Goal: Information Seeking & Learning: Check status

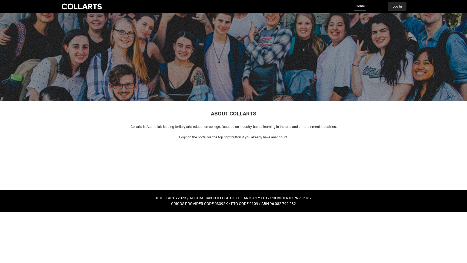
click at [396, 6] on button "Log In" at bounding box center [397, 6] width 19 height 9
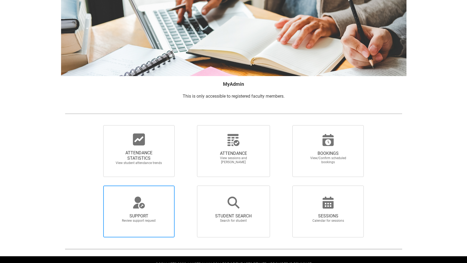
scroll to position [19, 0]
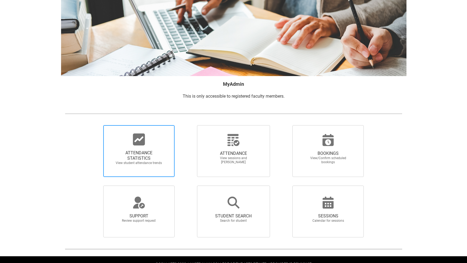
click at [146, 158] on span "ATTENDANCE STATISTICS" at bounding box center [139, 155] width 48 height 11
click at [94, 125] on input "ATTENDANCE STATISTICS View student attendance trends" at bounding box center [94, 125] width 0 height 0
radio input "true"
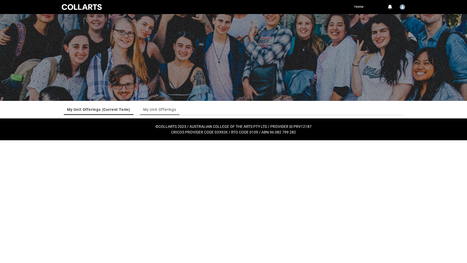
scroll to position [0, 1]
click at [164, 109] on link "My Unit Offerings" at bounding box center [159, 109] width 33 height 11
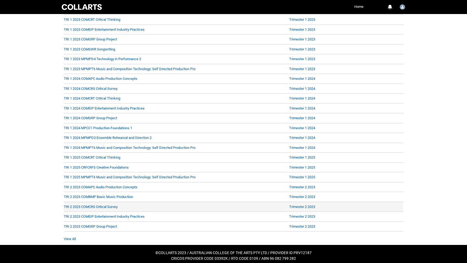
scroll to position [148, 0]
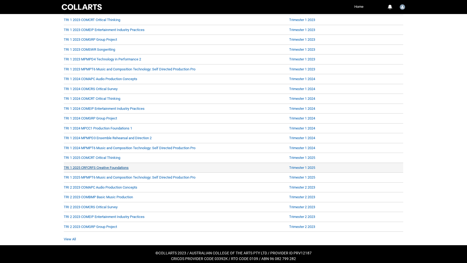
click at [108, 166] on link "TRI 1 2025 CRFCRFS Creative Foundations" at bounding box center [96, 168] width 65 height 4
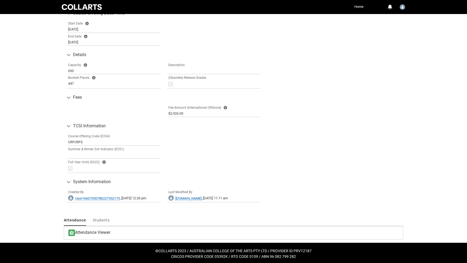
scroll to position [212, 0]
click at [102, 219] on span "Students" at bounding box center [101, 221] width 17 height 4
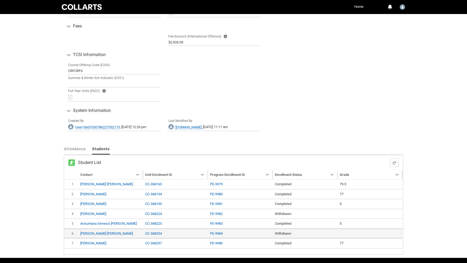
scroll to position [295, 0]
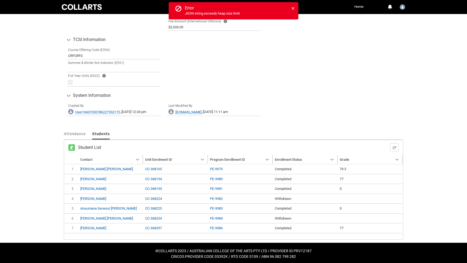
type input "240"
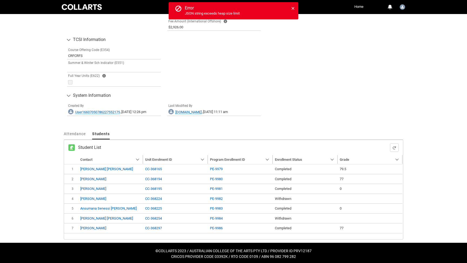
scroll to position [298, 0]
type input "240"
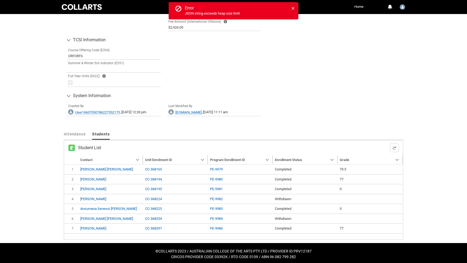
type input "240"
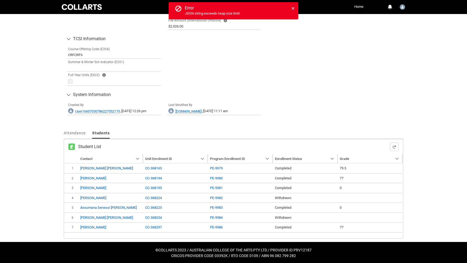
type input "238"
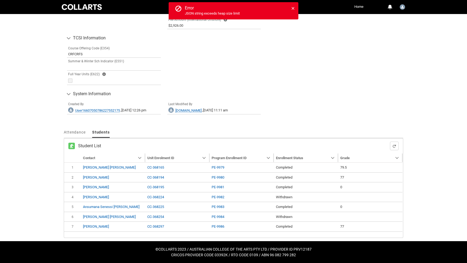
type input "238"
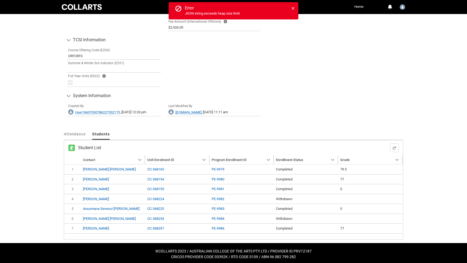
type input "238"
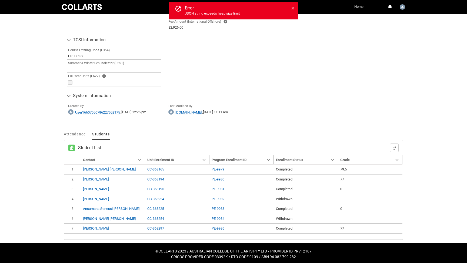
type input "238"
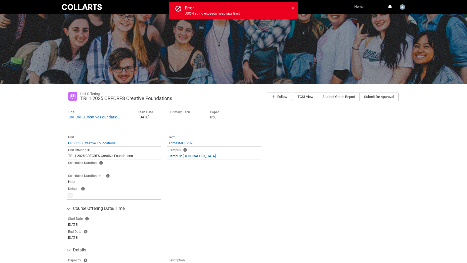
scroll to position [18, 0]
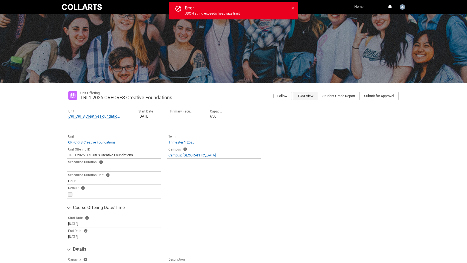
click at [306, 95] on button "TCSI View" at bounding box center [305, 96] width 25 height 9
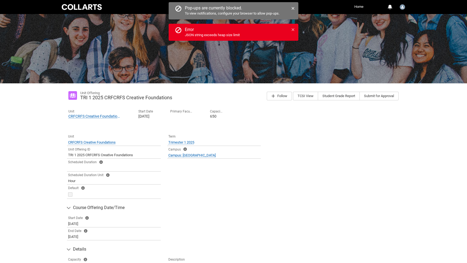
click at [292, 29] on icon at bounding box center [293, 30] width 4 height 4
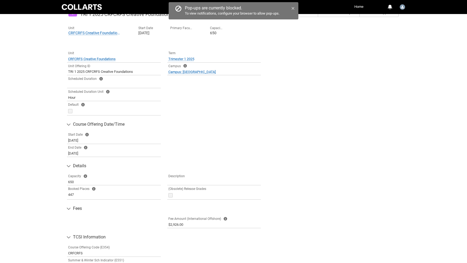
click at [293, 8] on icon at bounding box center [292, 8] width 3 height 3
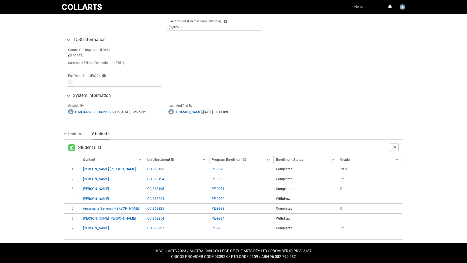
scroll to position [298, 0]
click at [73, 132] on span "Attendance" at bounding box center [75, 134] width 22 height 4
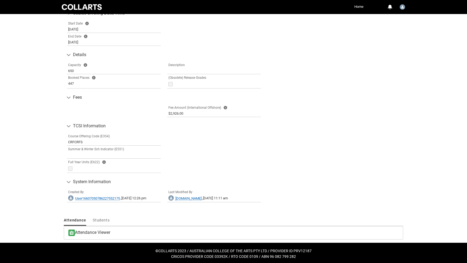
scroll to position [212, 0]
click at [104, 219] on span "Students" at bounding box center [101, 221] width 17 height 4
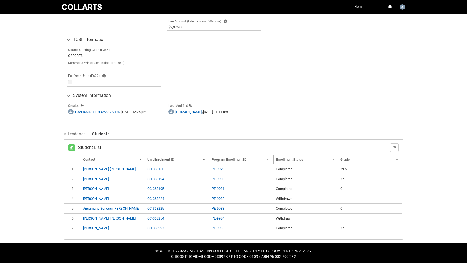
scroll to position [298, 0]
type input "238"
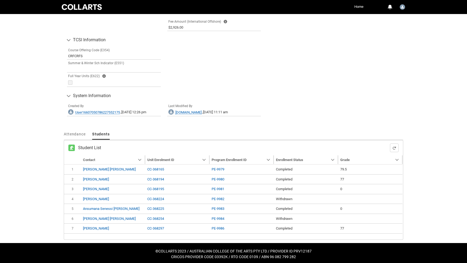
type input "238"
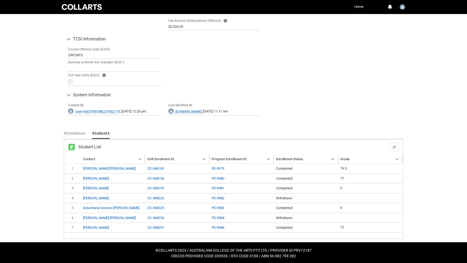
type input "238"
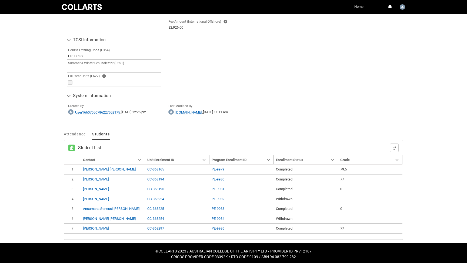
type input "238"
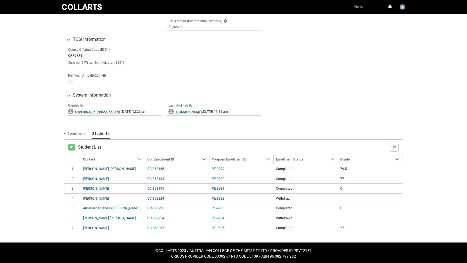
type input "238"
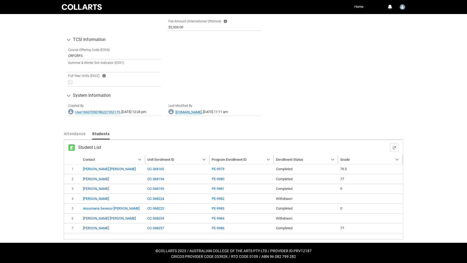
type input "238"
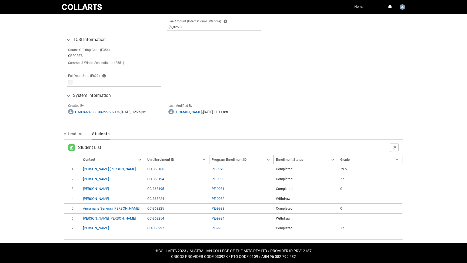
type input "238"
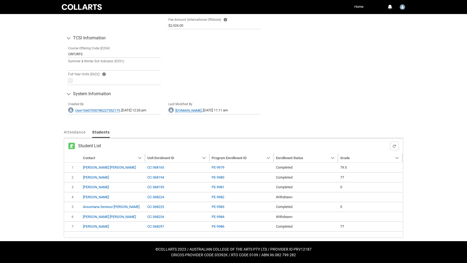
type input "238"
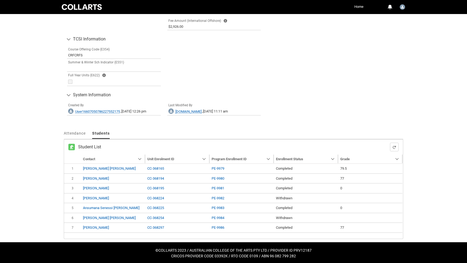
type input "238"
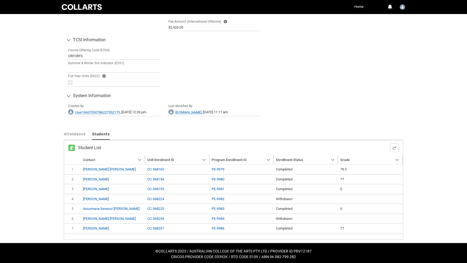
click at [203, 148] on h2 "Student List" at bounding box center [234, 147] width 312 height 5
type input "238"
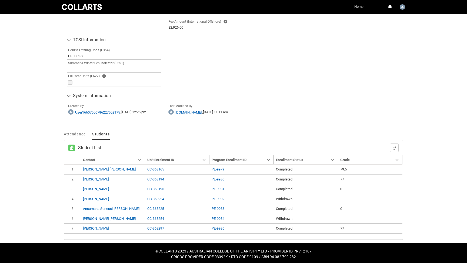
type input "238"
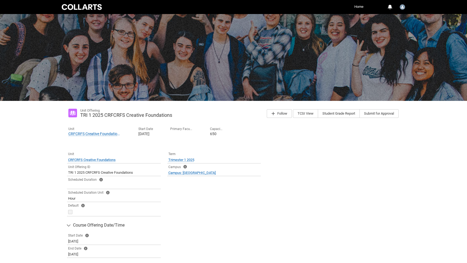
scroll to position [0, 0]
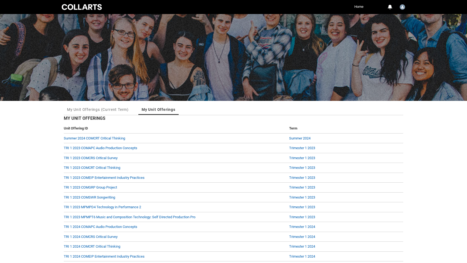
click at [78, 5] on div at bounding box center [82, 7] width 42 height 8
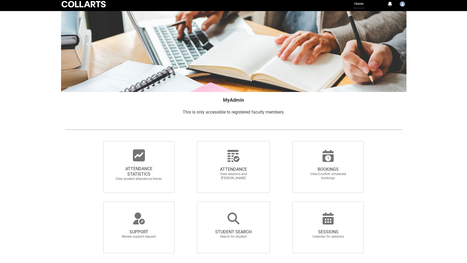
scroll to position [4, 0]
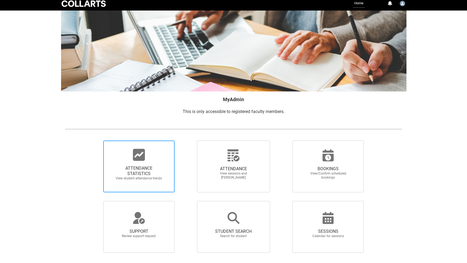
click at [140, 166] on span "ATTENDANCE STATISTICS" at bounding box center [139, 171] width 48 height 11
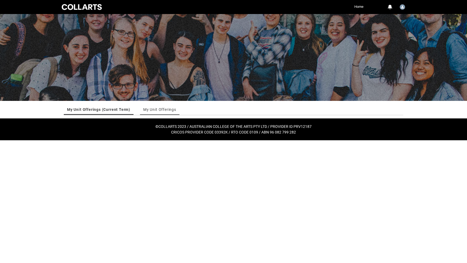
click at [160, 109] on link "My Unit Offerings" at bounding box center [159, 109] width 33 height 11
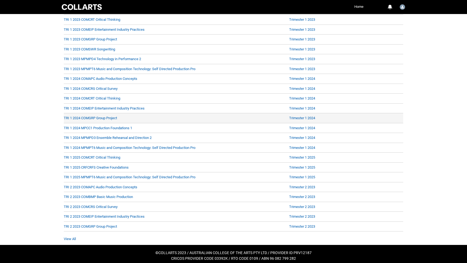
scroll to position [148, 0]
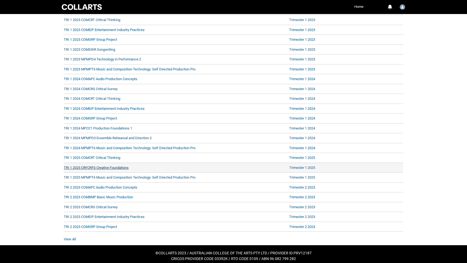
click at [120, 166] on link "TRI 1 2025 CRFCRFS Creative Foundations" at bounding box center [96, 168] width 65 height 4
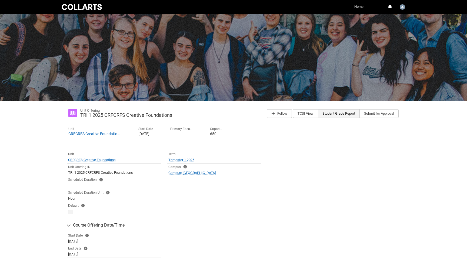
click at [340, 114] on button "Student Grade Report" at bounding box center [339, 113] width 42 height 9
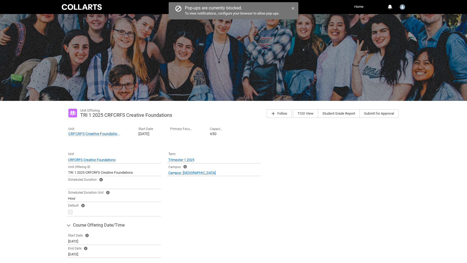
click at [292, 8] on icon at bounding box center [292, 8] width 3 height 3
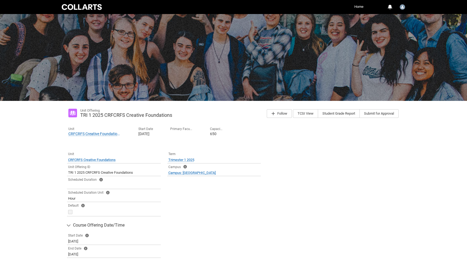
scroll to position [101, 0]
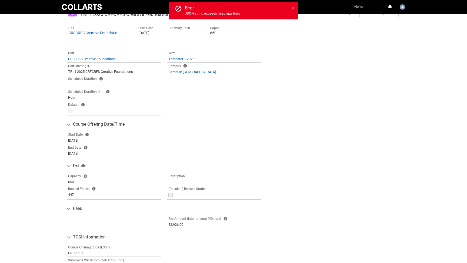
click at [294, 8] on icon at bounding box center [293, 8] width 4 height 4
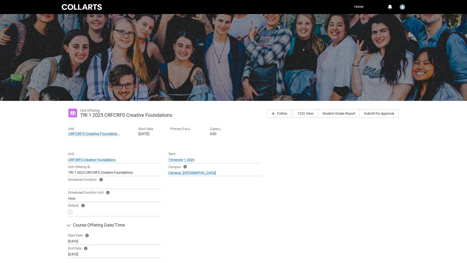
scroll to position [0, 0]
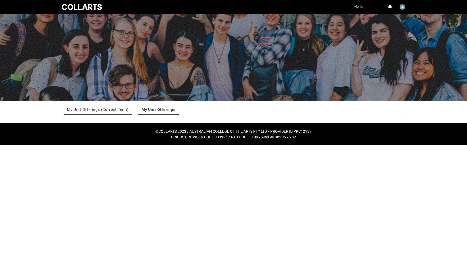
click at [93, 110] on link "My Unit Offerings (Current Term)" at bounding box center [98, 109] width 62 height 11
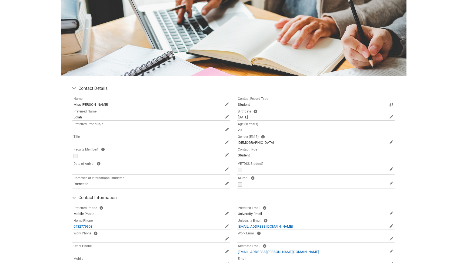
scroll to position [19, 0]
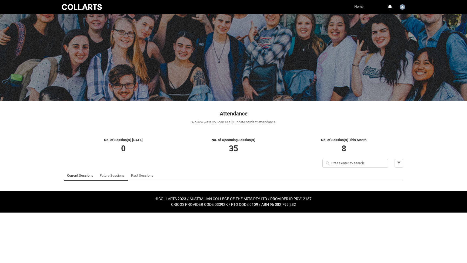
click at [113, 177] on link "Future Sessions" at bounding box center [112, 175] width 25 height 11
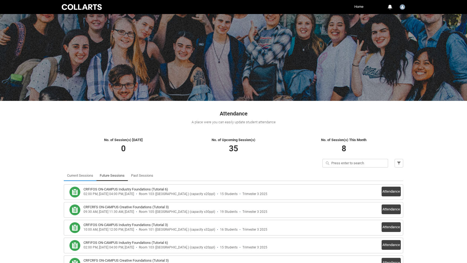
click at [84, 175] on link "Current Sessions" at bounding box center [80, 175] width 26 height 11
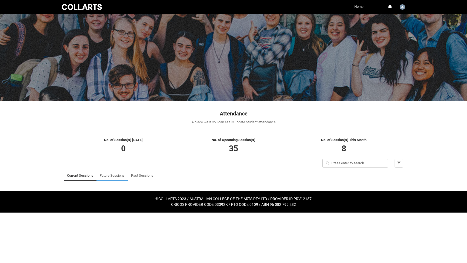
click at [107, 176] on link "Future Sessions" at bounding box center [112, 175] width 25 height 11
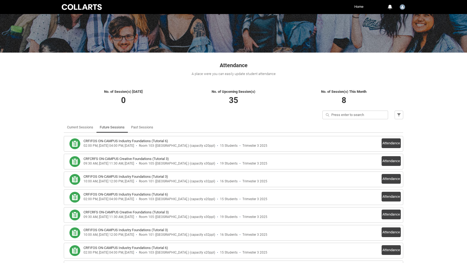
scroll to position [51, 0]
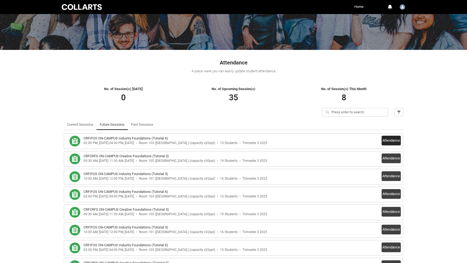
click at [389, 142] on button "Attendance" at bounding box center [390, 141] width 19 height 10
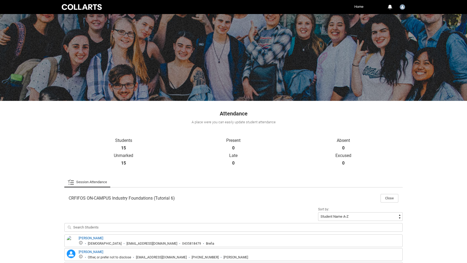
scroll to position [0, 0]
click at [85, 8] on div at bounding box center [82, 7] width 42 height 8
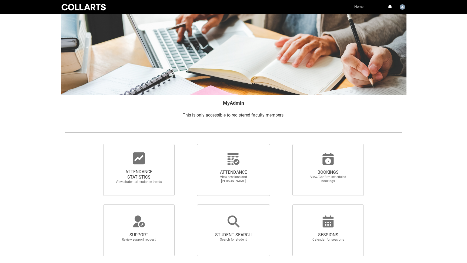
scroll to position [5, 0]
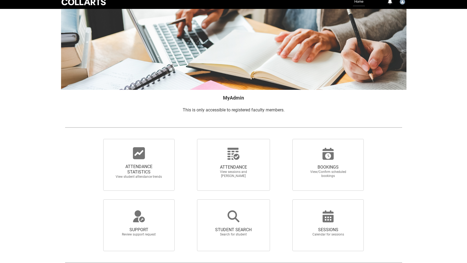
click at [360, 2] on link "Home" at bounding box center [359, 2] width 12 height 9
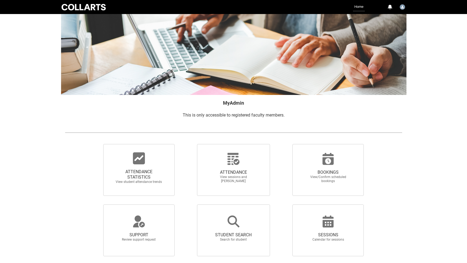
click at [359, 5] on link "Home" at bounding box center [359, 7] width 12 height 9
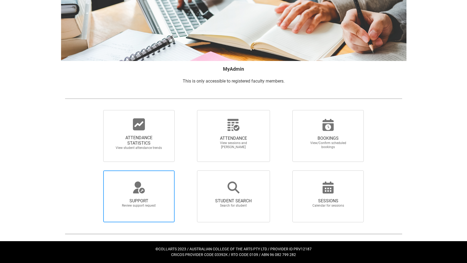
scroll to position [34, 0]
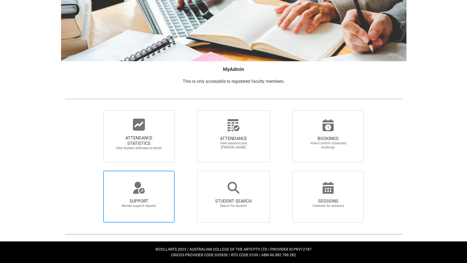
click at [139, 185] on circle at bounding box center [138, 185] width 6 height 6
click at [94, 171] on input "SUPPORT Review support request" at bounding box center [94, 171] width 0 height 0
radio input "true"
